Goal: Task Accomplishment & Management: Manage account settings

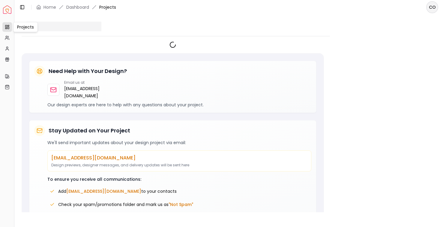
click at [8, 27] on icon at bounding box center [7, 27] width 5 height 5
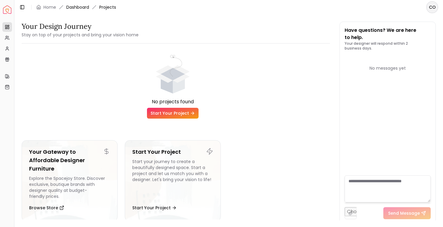
click at [82, 6] on link "Dashboard" at bounding box center [77, 7] width 23 height 6
click at [434, 7] on html "Spacejoy Dashboard Overview Projects My Referrals My Profile Gift Card Balance …" at bounding box center [221, 113] width 443 height 227
click at [164, 30] on html "Spacejoy Dashboard Overview Projects My Referrals My Profile Gift Card Balance …" at bounding box center [221, 113] width 443 height 227
click at [23, 8] on icon at bounding box center [22, 7] width 5 height 5
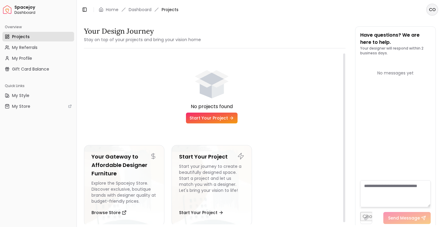
click at [215, 116] on link "Start Your Project" at bounding box center [212, 117] width 52 height 11
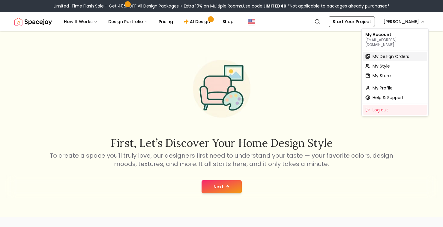
click at [393, 53] on span "My Design Orders" at bounding box center [390, 56] width 37 height 6
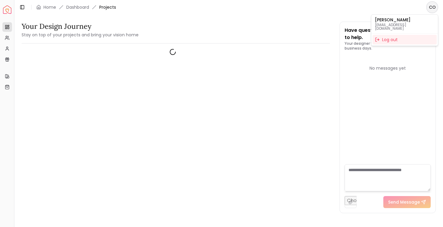
click at [430, 11] on html "Spacejoy Dashboard Overview Projects My Referrals My Profile Gift Card Balance …" at bounding box center [221, 113] width 443 height 227
click at [19, 7] on html "Spacejoy Dashboard Overview Projects My Referrals My Profile Gift Card Balance …" at bounding box center [221, 113] width 443 height 227
click at [21, 7] on icon at bounding box center [22, 7] width 5 height 5
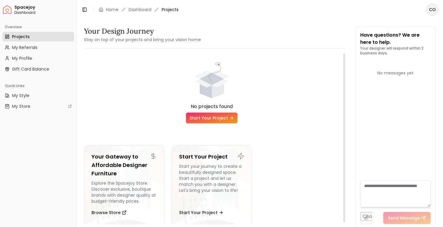
scroll to position [7, 0]
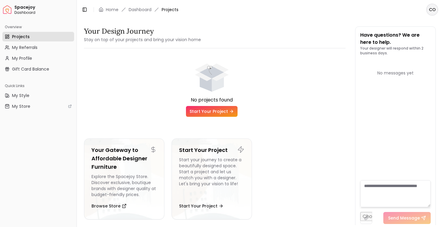
click at [31, 10] on span "Dashboard" at bounding box center [44, 12] width 60 height 5
click at [114, 11] on link "Home" at bounding box center [112, 10] width 13 height 6
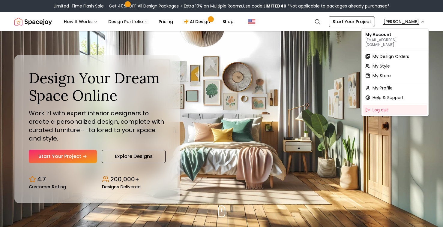
click at [388, 53] on span "My Design Orders" at bounding box center [390, 56] width 37 height 6
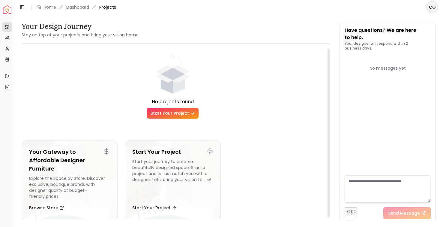
scroll to position [7, 0]
